Goal: Task Accomplishment & Management: Manage account settings

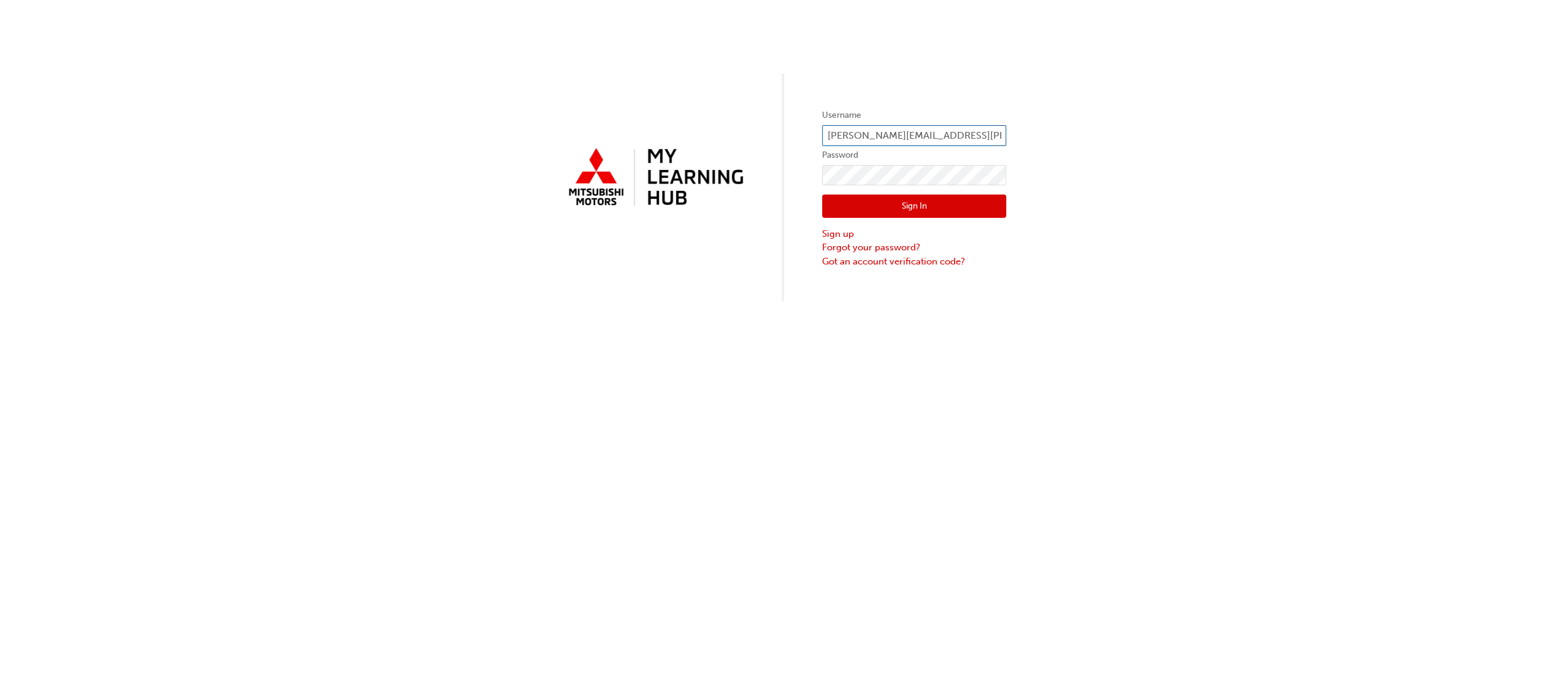
click at [885, 133] on input "[PERSON_NAME][EMAIL_ADDRESS][PERSON_NAME][DOMAIN_NAME]" at bounding box center [914, 136] width 184 height 21
click at [874, 134] on input "[PERSON_NAME][EMAIL_ADDRESS][PERSON_NAME][DOMAIN_NAME]" at bounding box center [914, 136] width 184 height 21
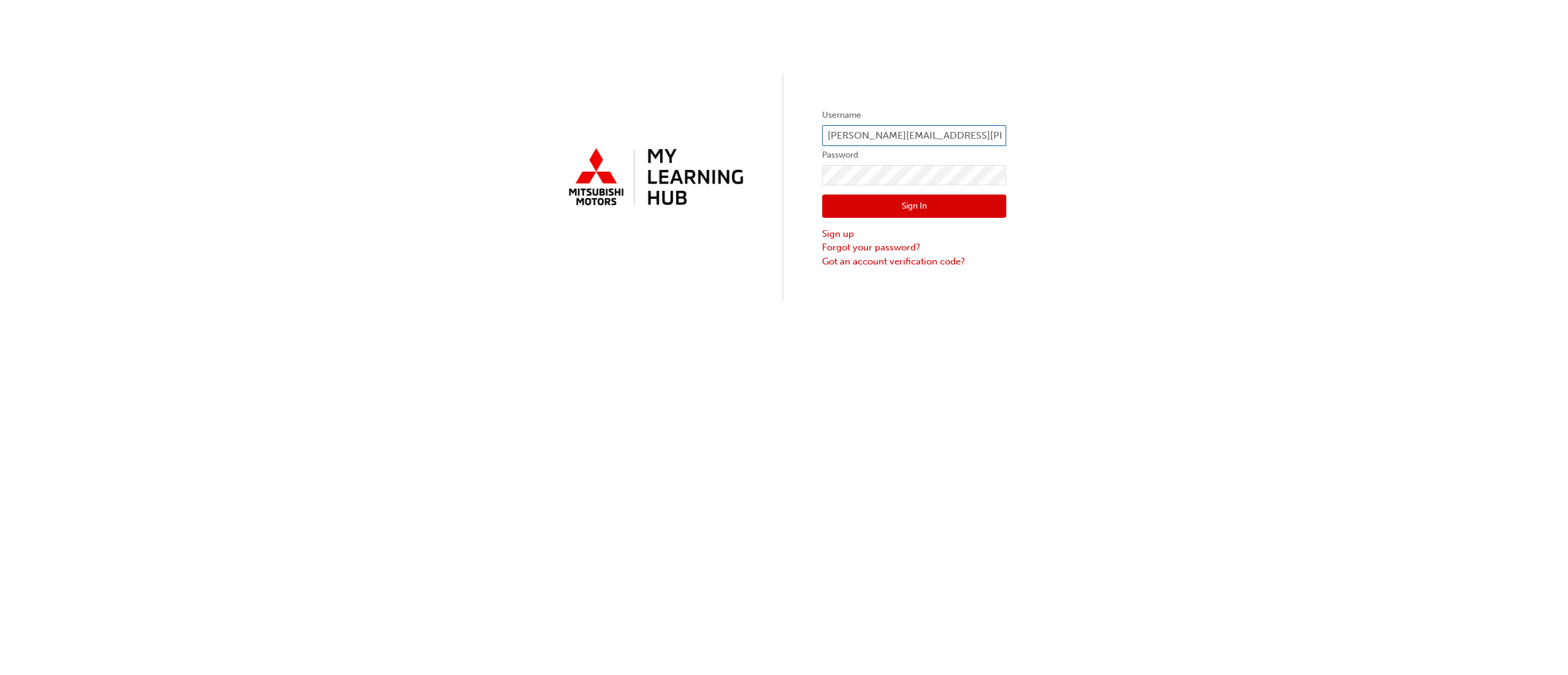
type input "[PERSON_NAME][EMAIL_ADDRESS][PERSON_NAME][DOMAIN_NAME]"
click at [839, 247] on link "Forgot your password?" at bounding box center [914, 247] width 184 height 14
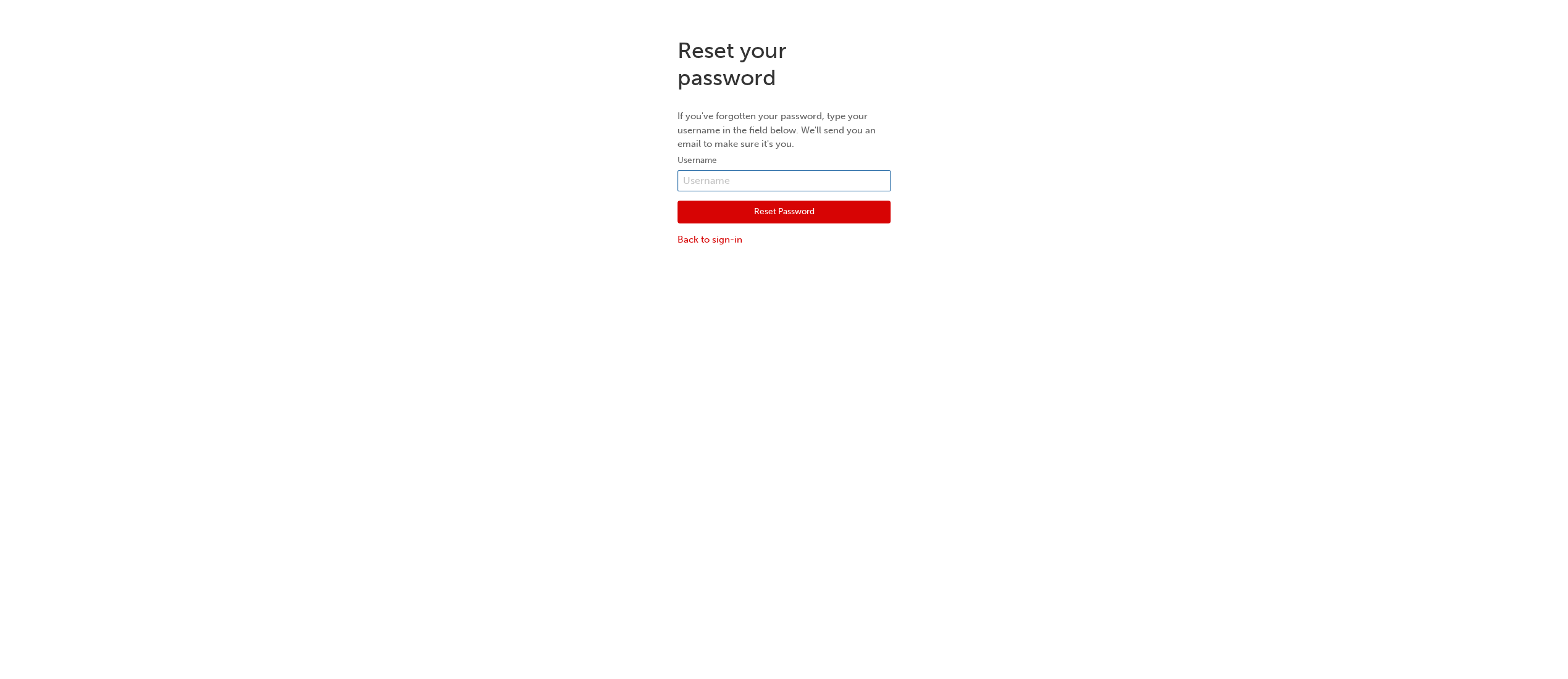
click at [787, 186] on input "text" at bounding box center [784, 181] width 213 height 21
type input "[PERSON_NAME][EMAIL_ADDRESS][PERSON_NAME][DOMAIN_NAME]"
click button "Reset Password" at bounding box center [784, 212] width 213 height 24
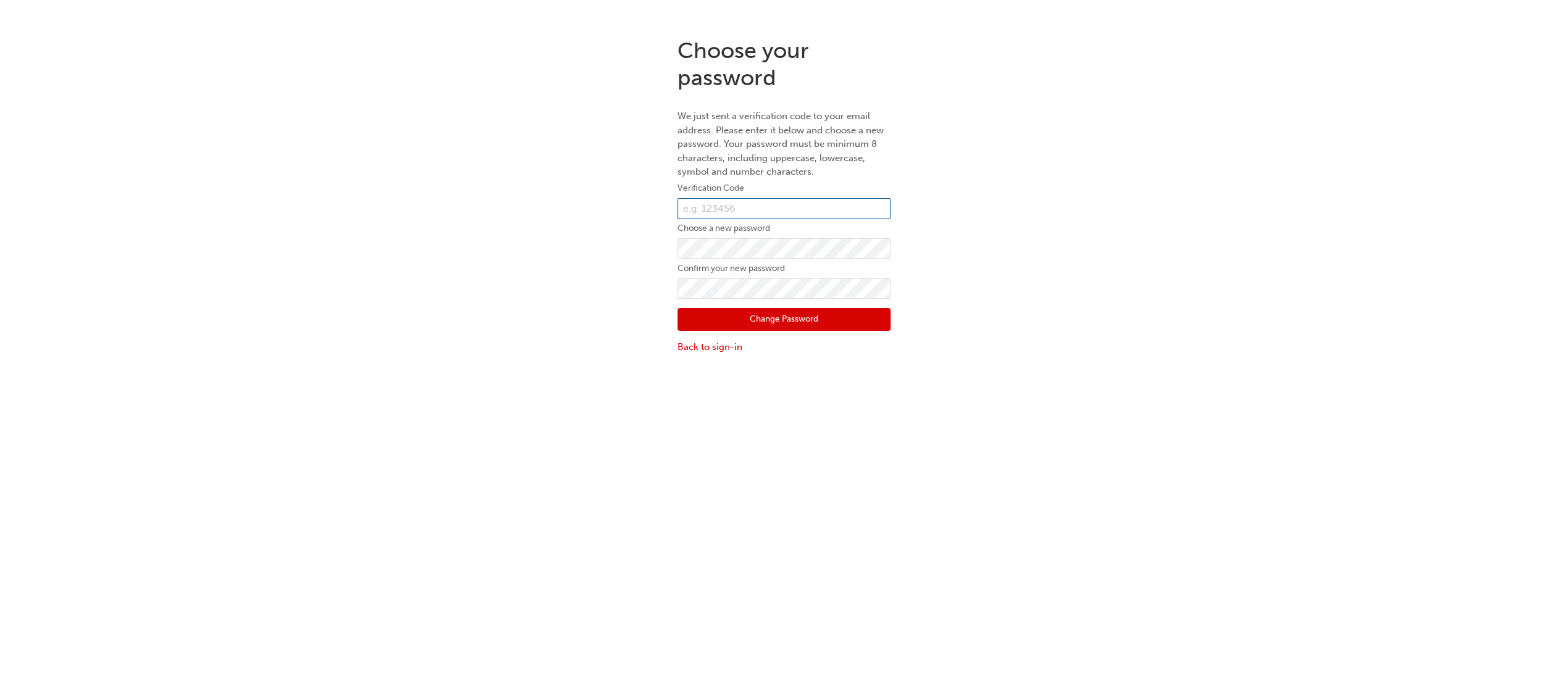
click at [753, 209] on input "text" at bounding box center [784, 208] width 213 height 21
click at [766, 206] on input "text" at bounding box center [784, 208] width 213 height 21
type input "291985"
click at [678, 308] on button "Change Password" at bounding box center [784, 320] width 213 height 24
click at [720, 324] on button "Change Password" at bounding box center [784, 320] width 213 height 24
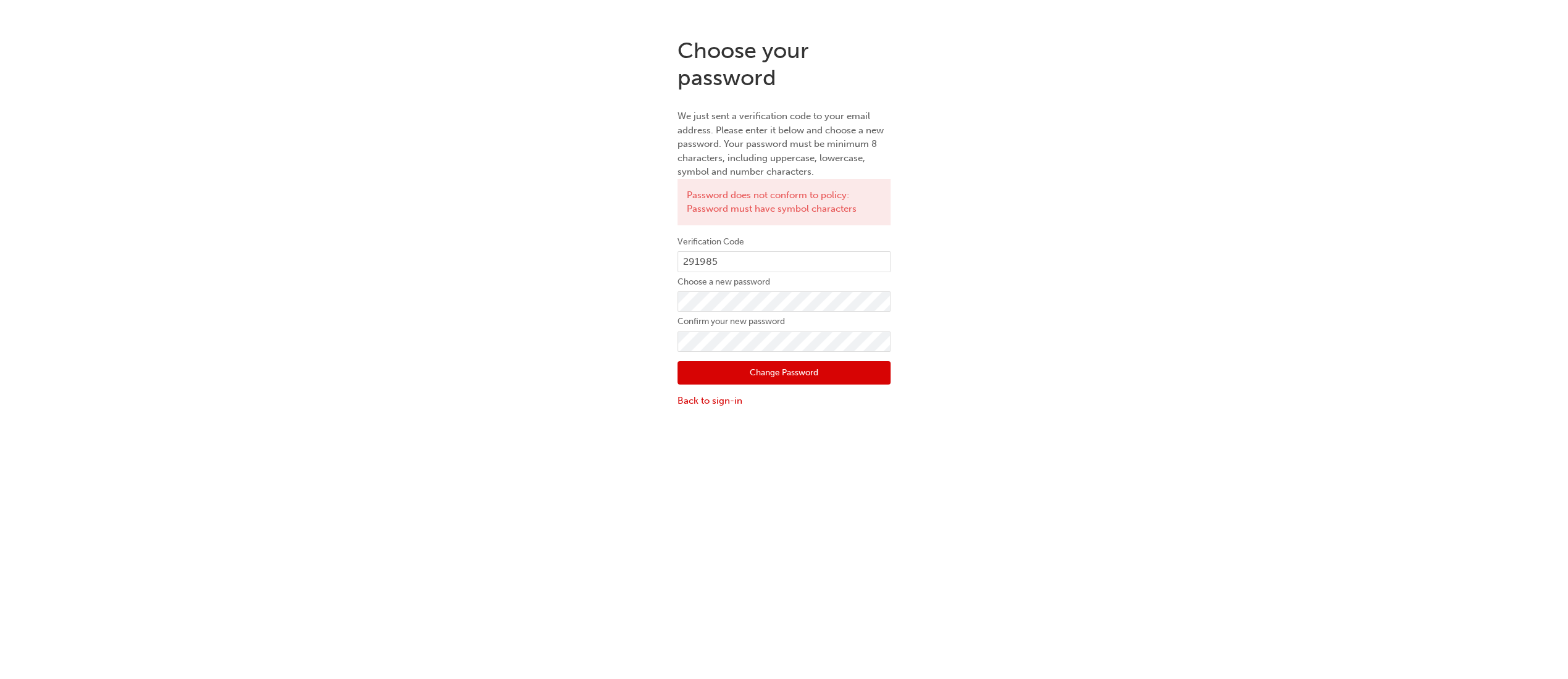
click at [719, 365] on button "Change Password" at bounding box center [784, 373] width 213 height 24
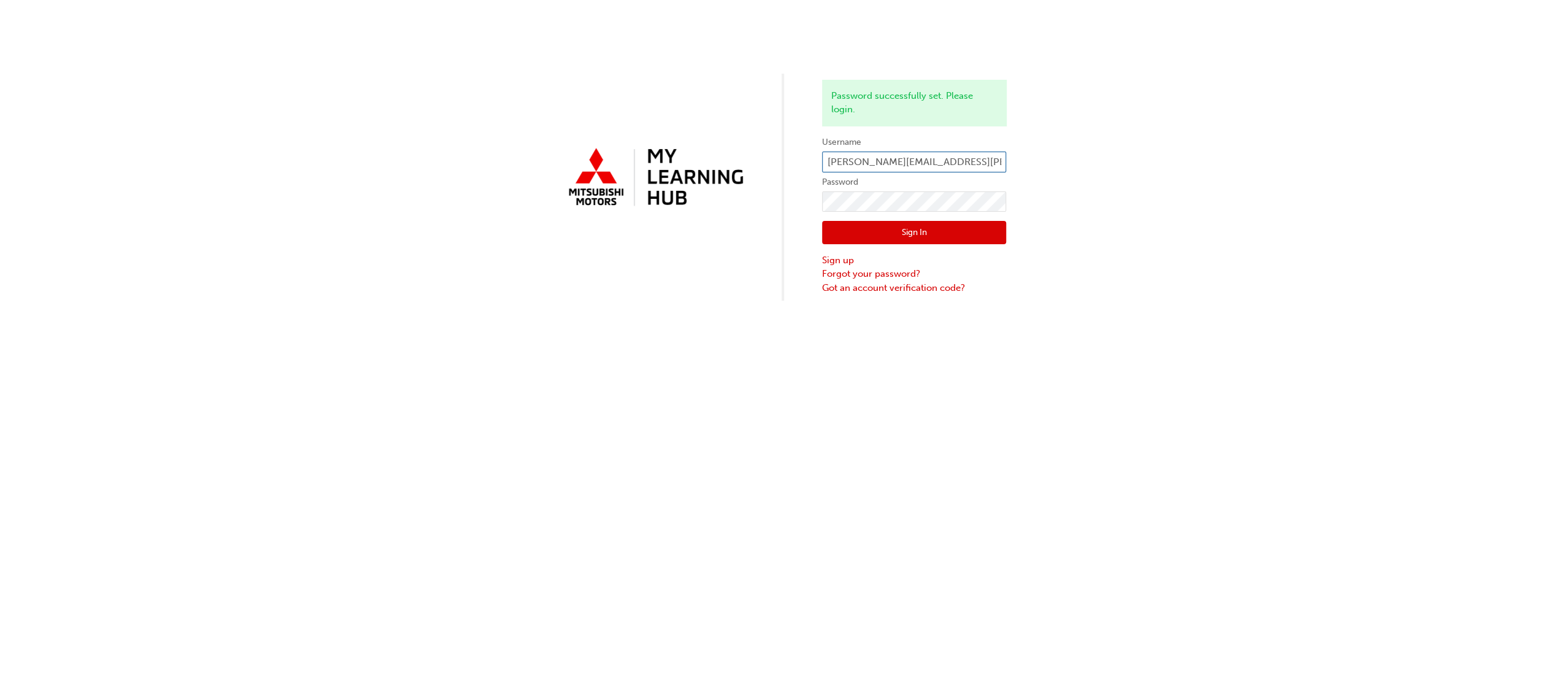
click at [903, 171] on input "[PERSON_NAME][EMAIL_ADDRESS][PERSON_NAME][DOMAIN_NAME]" at bounding box center [914, 162] width 184 height 21
click at [901, 166] on input "[PERSON_NAME][EMAIL_ADDRESS][PERSON_NAME][DOMAIN_NAME]" at bounding box center [914, 162] width 184 height 21
click at [901, 166] on input "[PERSON_NAME][EMAIL_ADDRESS][PERSON_NAME][DOMAIN_NAME]" at bounding box center [914, 162] width 184 height 21
type input "[PERSON_NAME][EMAIL_ADDRESS][PERSON_NAME][DOMAIN_NAME]"
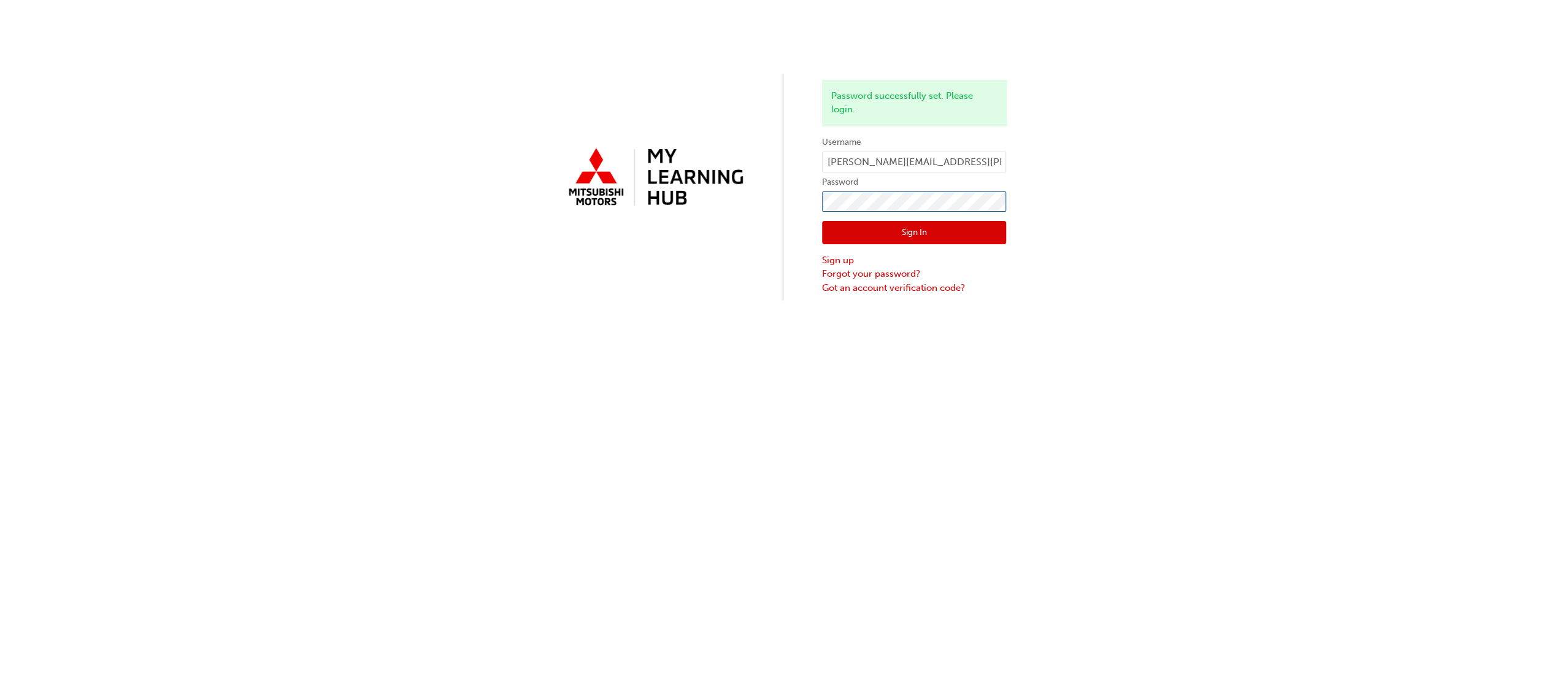
click button "Sign In" at bounding box center [914, 232] width 184 height 23
